Goal: Use online tool/utility: Utilize a website feature to perform a specific function

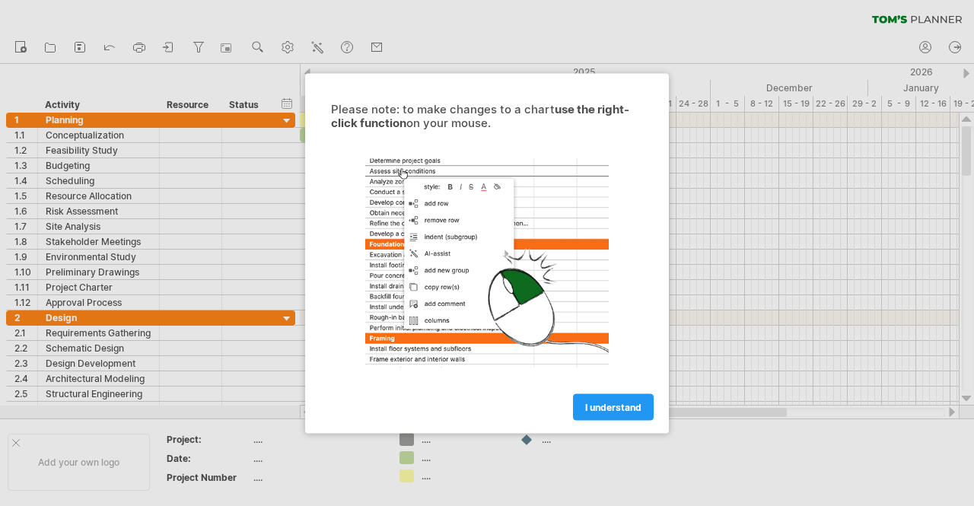
click at [624, 416] on link "I understand" at bounding box center [613, 407] width 81 height 27
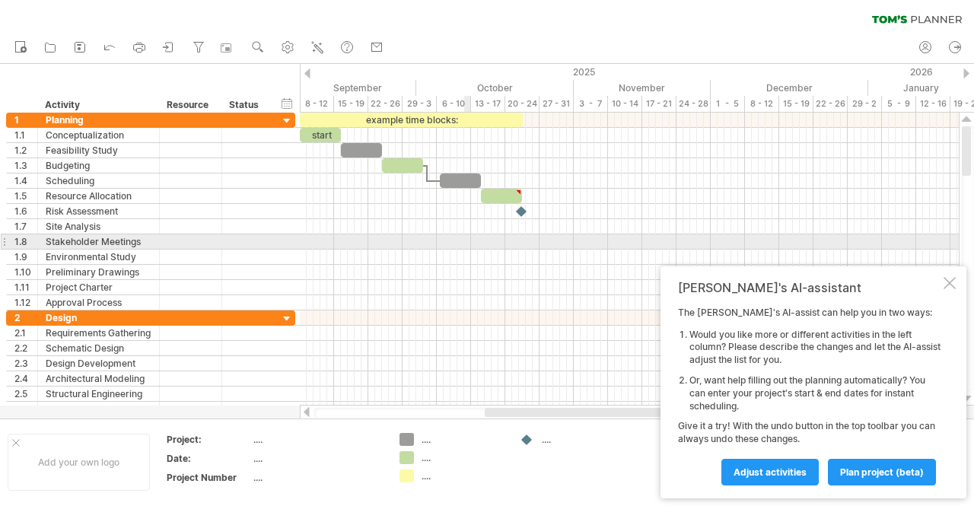
click at [467, 237] on div at bounding box center [629, 241] width 659 height 15
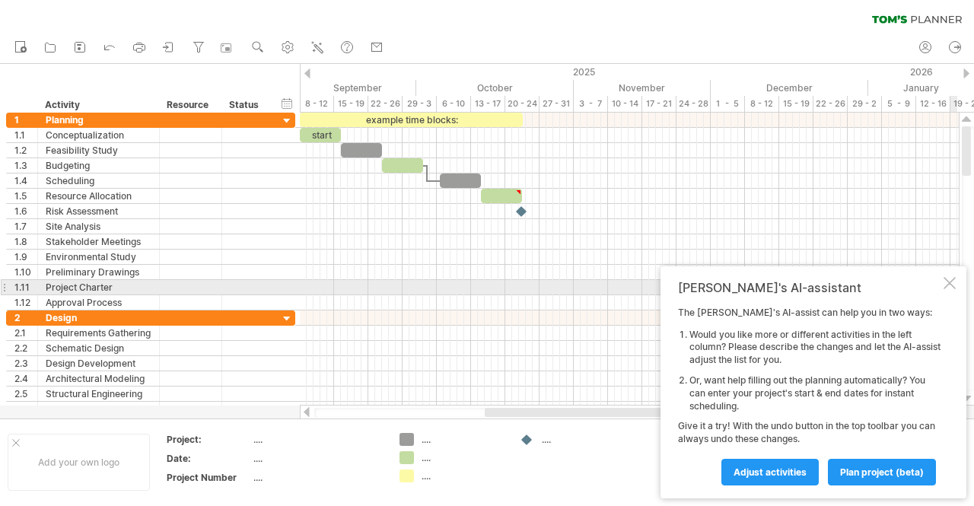
click at [952, 288] on div at bounding box center [950, 283] width 12 height 12
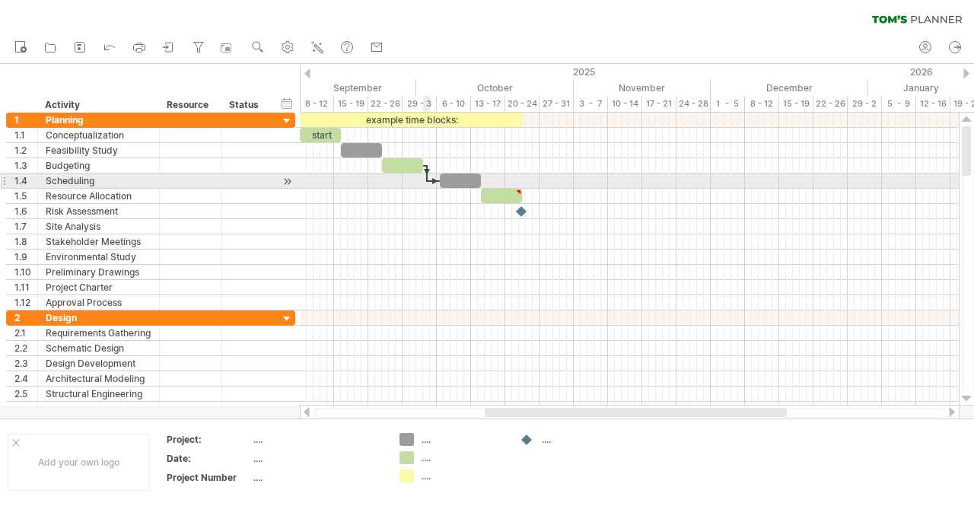
click at [430, 174] on div "example time blocks: start" at bounding box center [629, 259] width 659 height 293
click at [453, 181] on div at bounding box center [460, 181] width 41 height 14
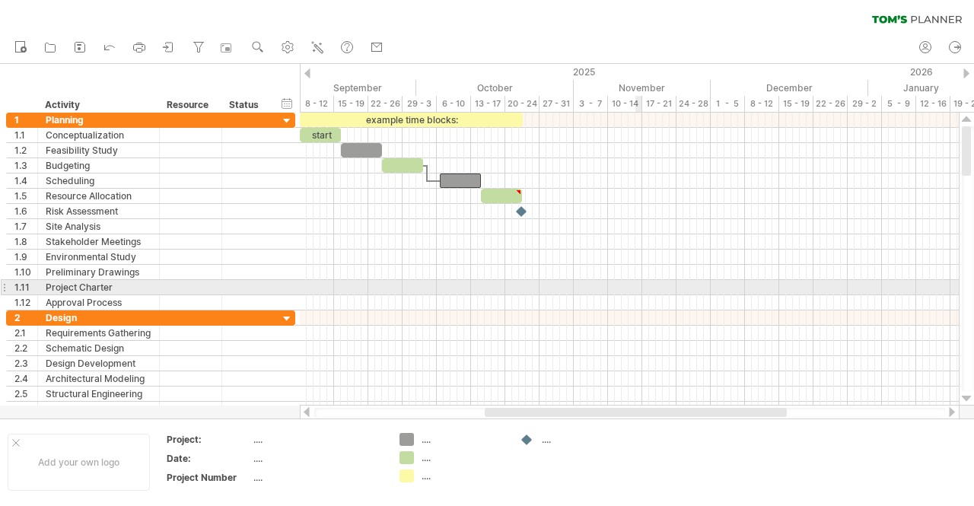
click at [638, 284] on div at bounding box center [629, 287] width 659 height 15
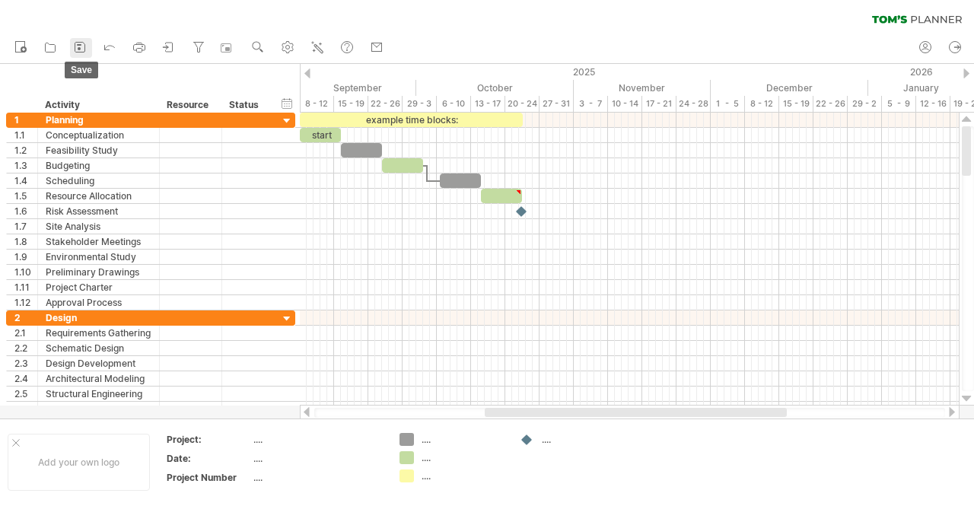
click at [75, 51] on icon at bounding box center [79, 47] width 15 height 15
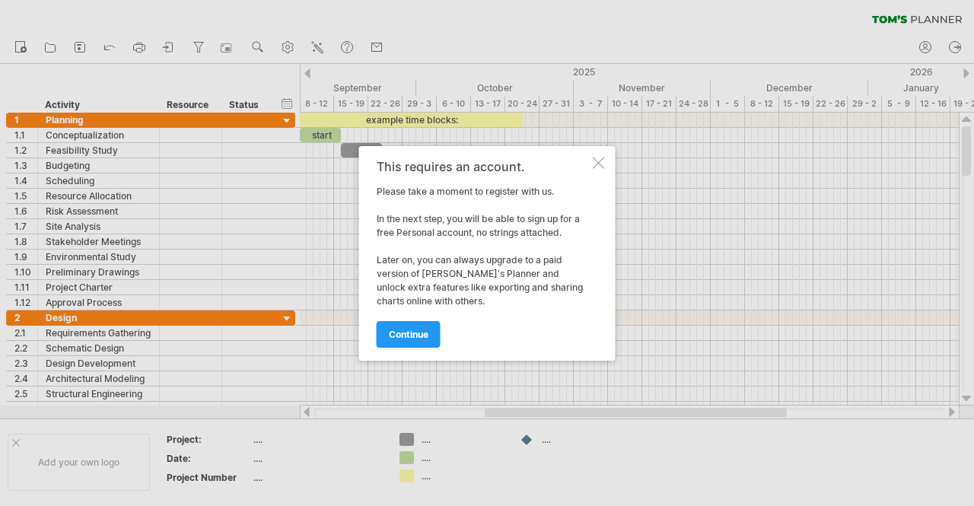
click at [593, 164] on div at bounding box center [599, 163] width 12 height 12
